Goal: Information Seeking & Learning: Learn about a topic

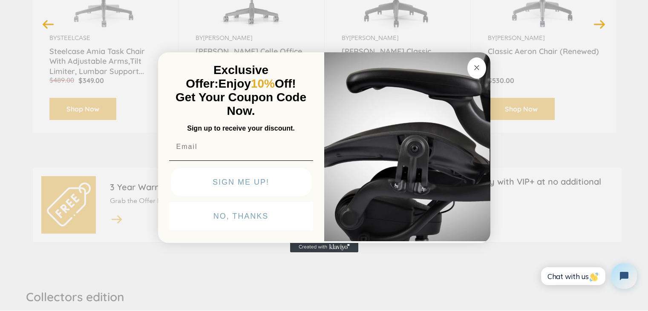
scroll to position [468, 0]
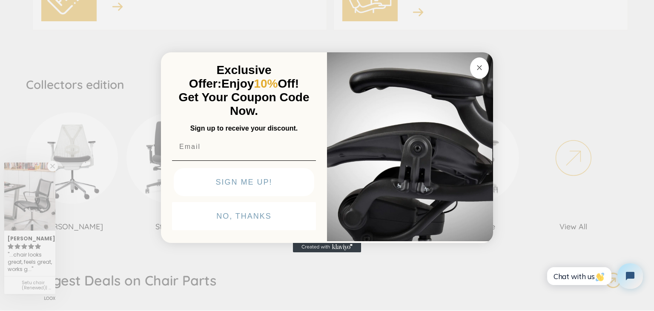
click at [493, 52] on div "Close dialog Exclusive Offer: Enjoy 10% Off! Get Your Coupon Code Now. Sign up …" at bounding box center [327, 154] width 654 height 311
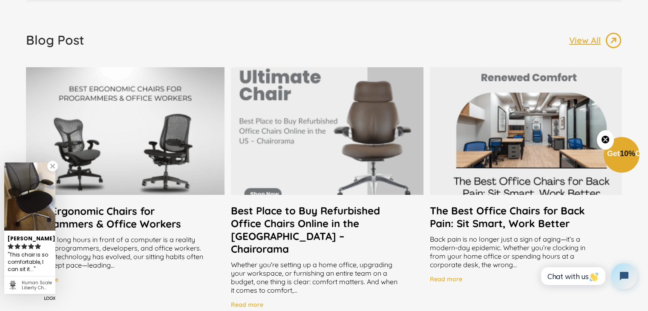
scroll to position [1661, 0]
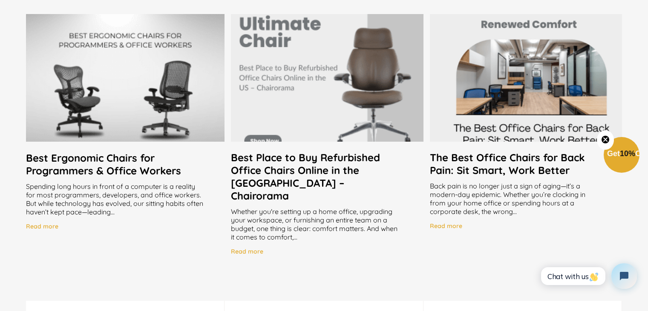
click at [262, 172] on h2 "Best Place to Buy Refurbished Office Chairs Online in the [GEOGRAPHIC_DATA] – C…" at bounding box center [327, 176] width 192 height 51
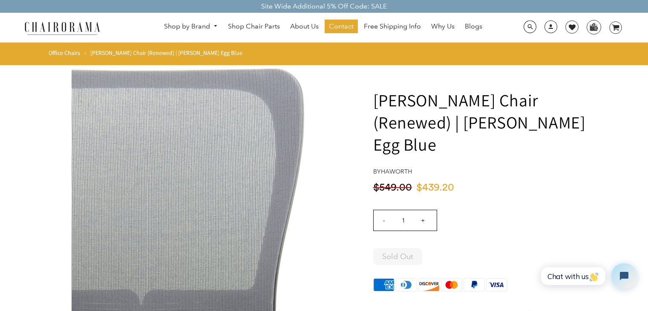
click at [214, 122] on img at bounding box center [199, 195] width 255 height 255
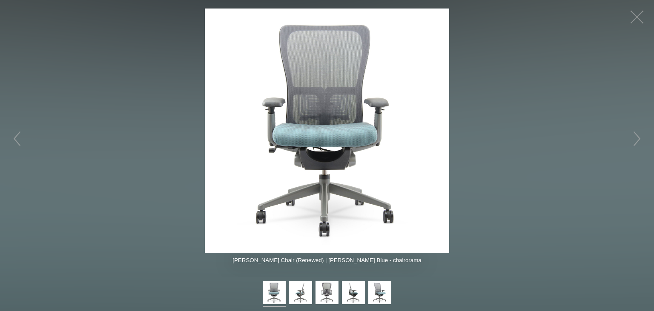
click at [559, 60] on figure at bounding box center [327, 131] width 654 height 244
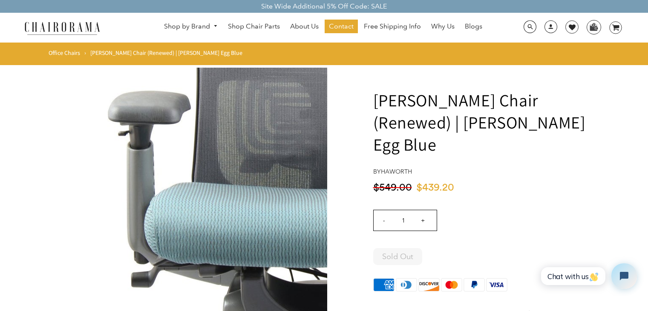
click at [158, 192] on img at bounding box center [199, 195] width 255 height 255
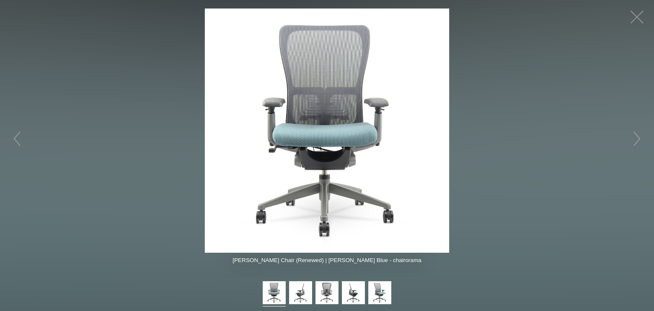
click at [106, 93] on figure at bounding box center [327, 131] width 654 height 244
